Goal: Find specific page/section: Locate a particular part of the current website

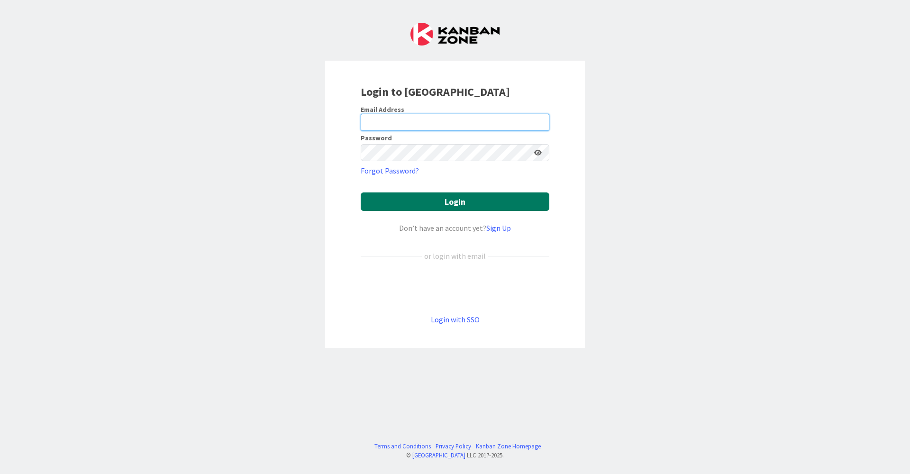
type input "[EMAIL_ADDRESS][DOMAIN_NAME]"
click at [447, 205] on button "Login" at bounding box center [455, 201] width 189 height 18
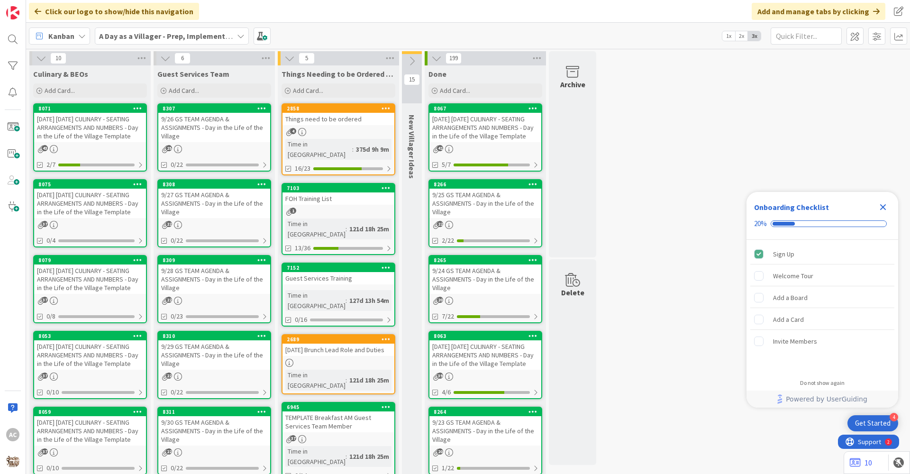
click at [882, 205] on icon "Close Checklist" at bounding box center [882, 206] width 11 height 11
click at [77, 226] on div "8075 [DATE] [DATE] CULINARY - SEATING ARRANGEMENTS AND NUMBERS - Day in the Lif…" at bounding box center [90, 213] width 114 height 68
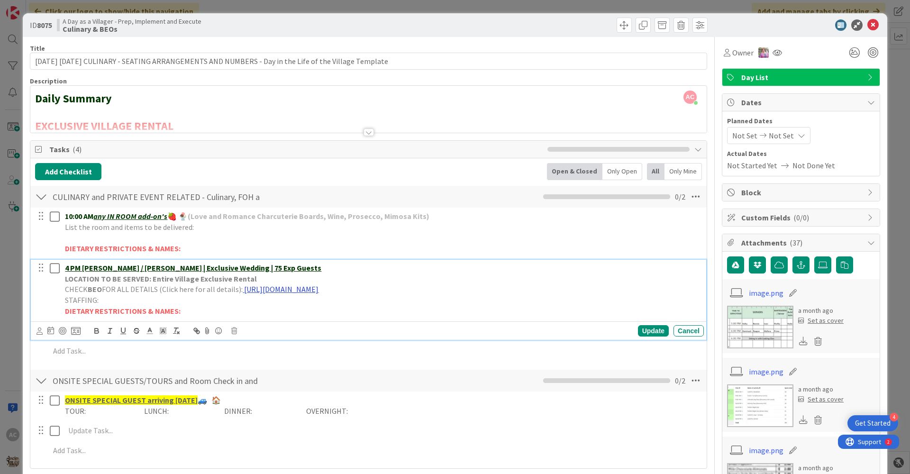
click at [302, 292] on link "[URL][DOMAIN_NAME]" at bounding box center [281, 288] width 74 height 9
click at [349, 306] on link "[URL][DOMAIN_NAME]" at bounding box center [356, 307] width 65 height 12
click at [869, 24] on icon at bounding box center [872, 24] width 11 height 11
